Goal: Task Accomplishment & Management: Use online tool/utility

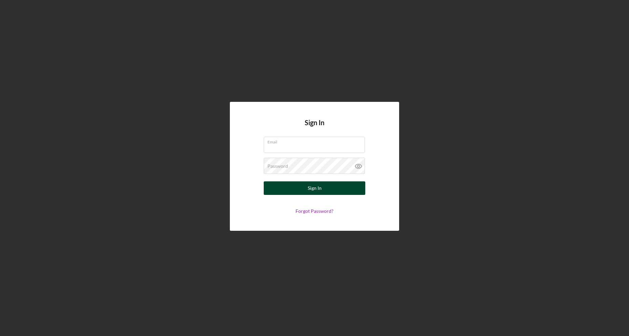
type input "[EMAIL_ADDRESS][DOMAIN_NAME]"
click at [345, 185] on button "Sign In" at bounding box center [314, 188] width 101 height 14
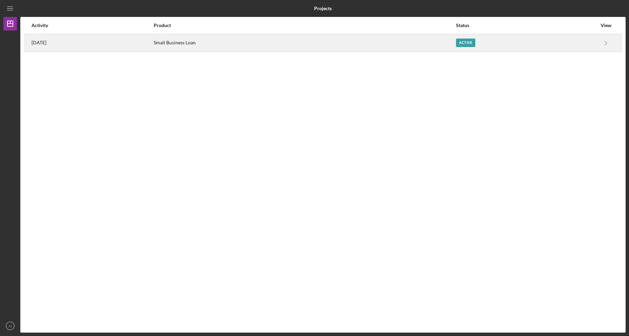
click at [567, 46] on div "Active" at bounding box center [526, 43] width 141 height 17
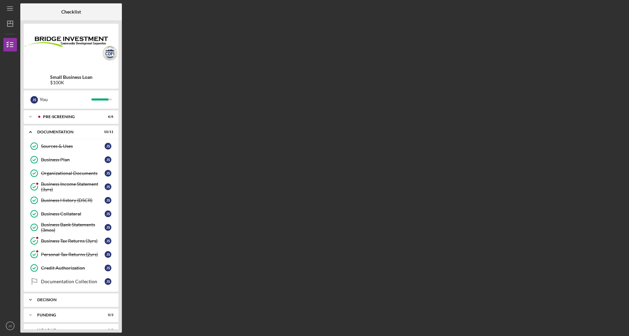
drag, startPoint x: 97, startPoint y: 281, endPoint x: 92, endPoint y: 301, distance: 21.3
click at [94, 316] on div "Funding" at bounding box center [73, 315] width 73 height 4
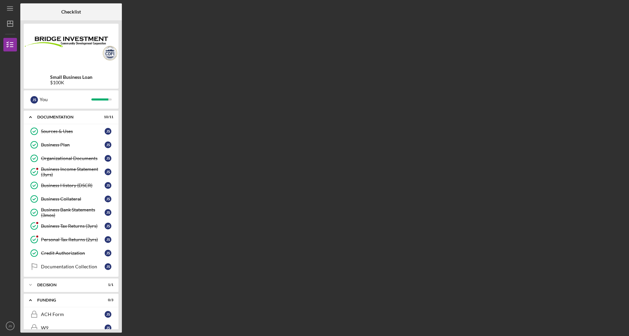
drag, startPoint x: 103, startPoint y: 304, endPoint x: 146, endPoint y: 315, distance: 44.6
drag, startPoint x: 156, startPoint y: 301, endPoint x: 140, endPoint y: 309, distance: 18.0
drag, startPoint x: 140, startPoint y: 293, endPoint x: 100, endPoint y: 307, distance: 41.9
drag, startPoint x: 119, startPoint y: 224, endPoint x: 106, endPoint y: 291, distance: 68.3
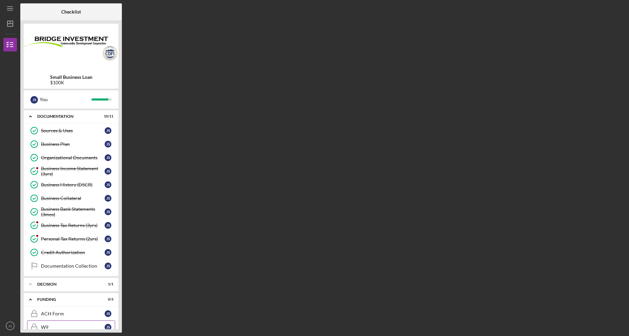
drag, startPoint x: 121, startPoint y: 315, endPoint x: 102, endPoint y: 327, distance: 22.0
click at [29, 118] on icon "Icon/Expander" at bounding box center [31, 117] width 14 height 14
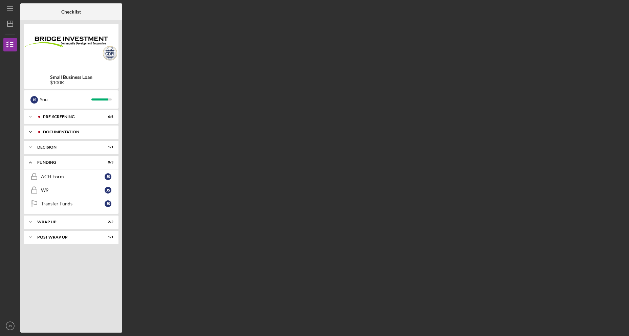
scroll to position [0, 0]
click at [52, 204] on div "Transfer Funds" at bounding box center [73, 203] width 64 height 5
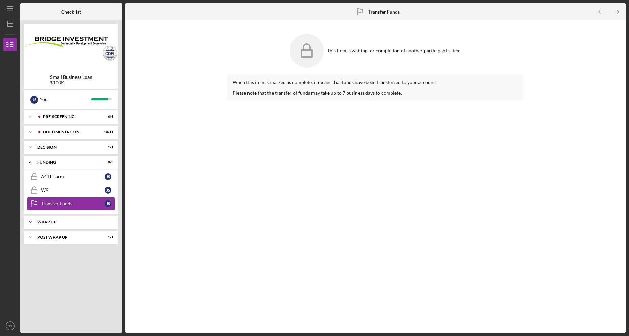
click at [29, 223] on icon "Icon/Expander" at bounding box center [31, 222] width 14 height 14
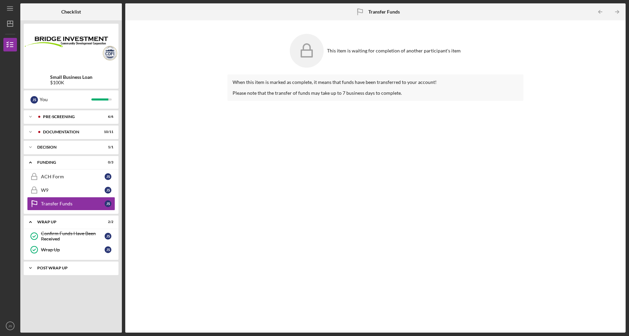
click at [31, 265] on icon "Icon/Expander" at bounding box center [31, 268] width 14 height 14
